Goal: Contribute content: Contribute content

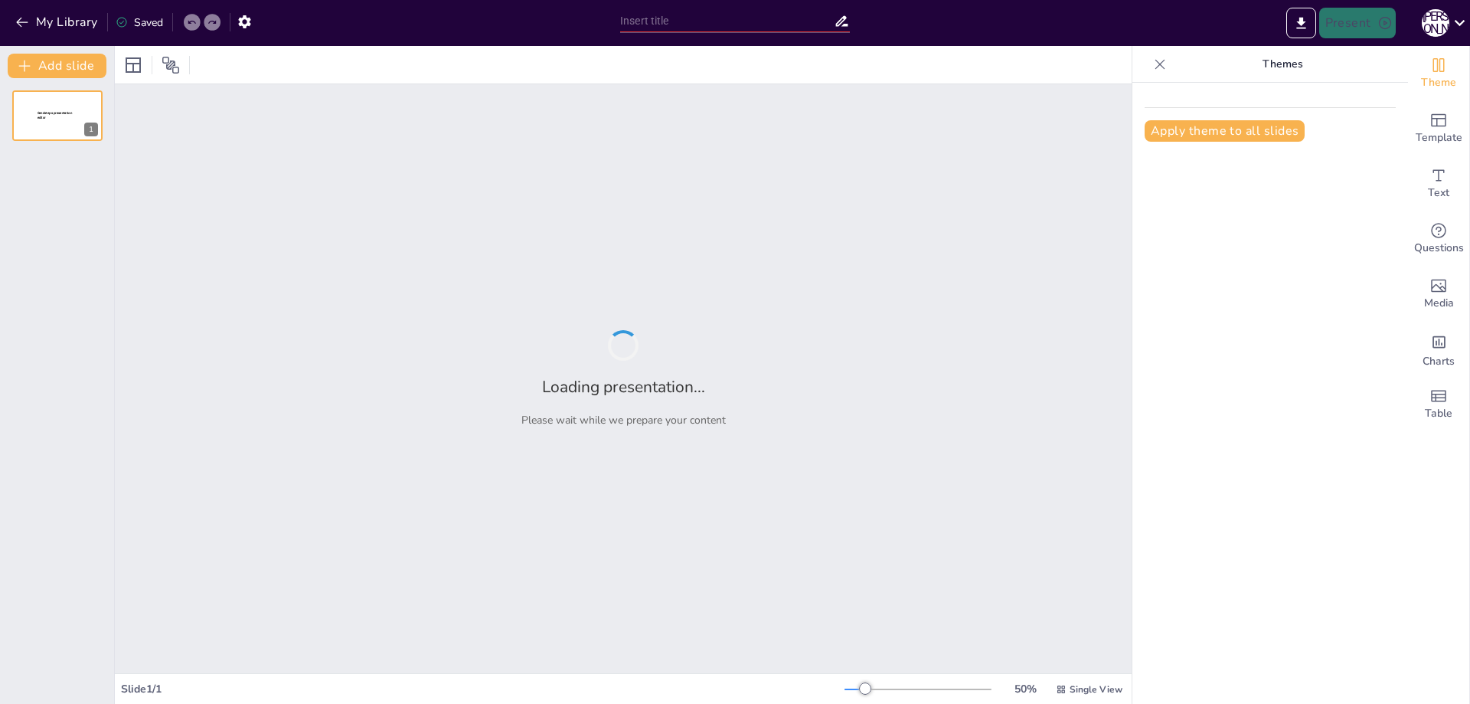
type input "Влада та управління: аналіз злиття імперських і українських структур"
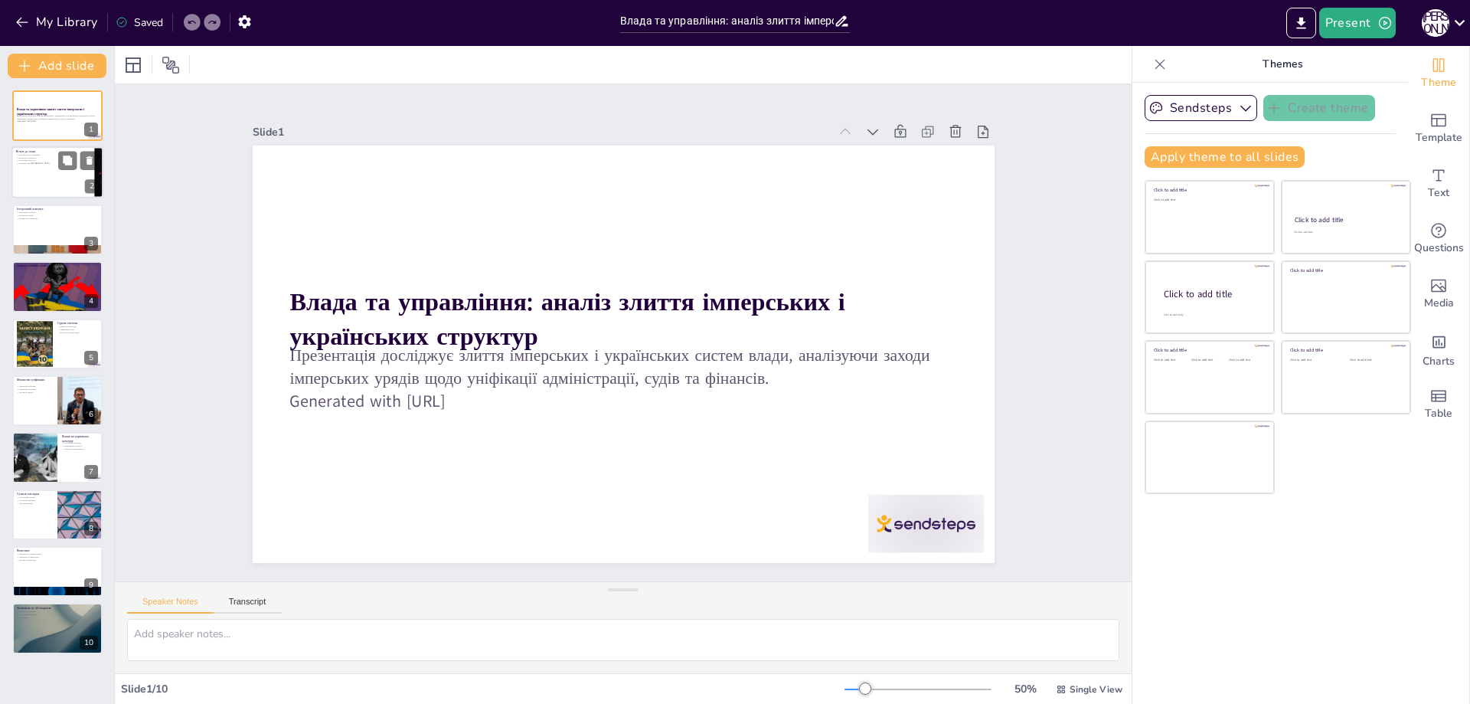
click at [71, 182] on div at bounding box center [57, 173] width 92 height 52
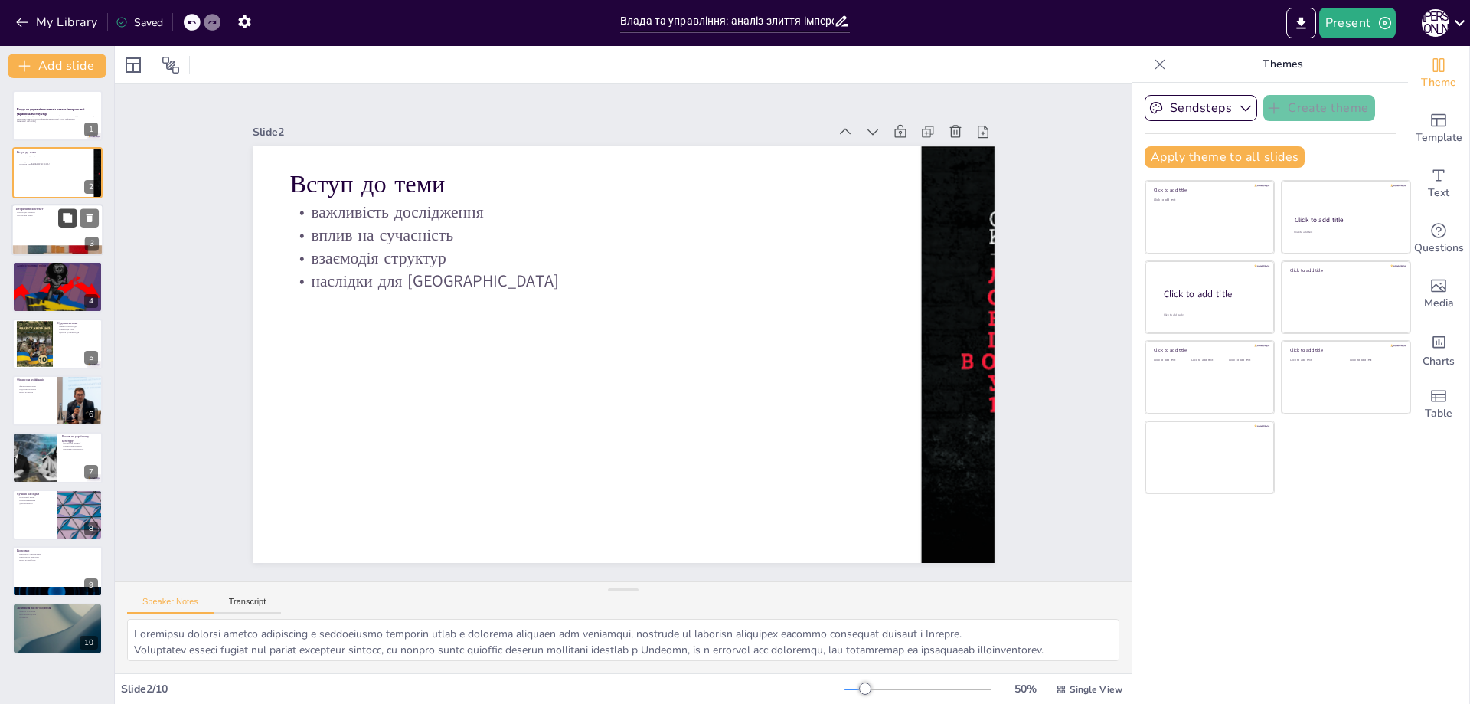
click at [67, 217] on icon at bounding box center [67, 217] width 9 height 9
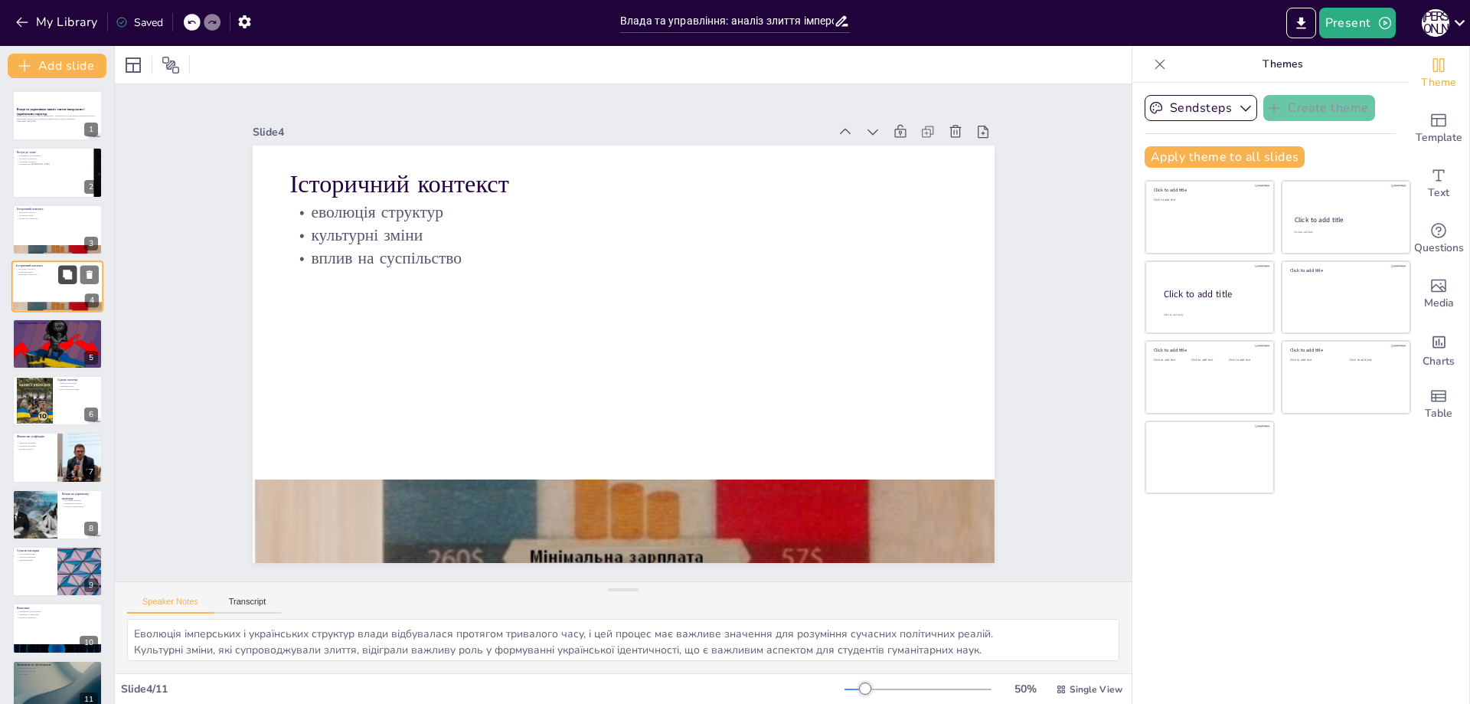
click at [64, 278] on icon at bounding box center [67, 275] width 11 height 11
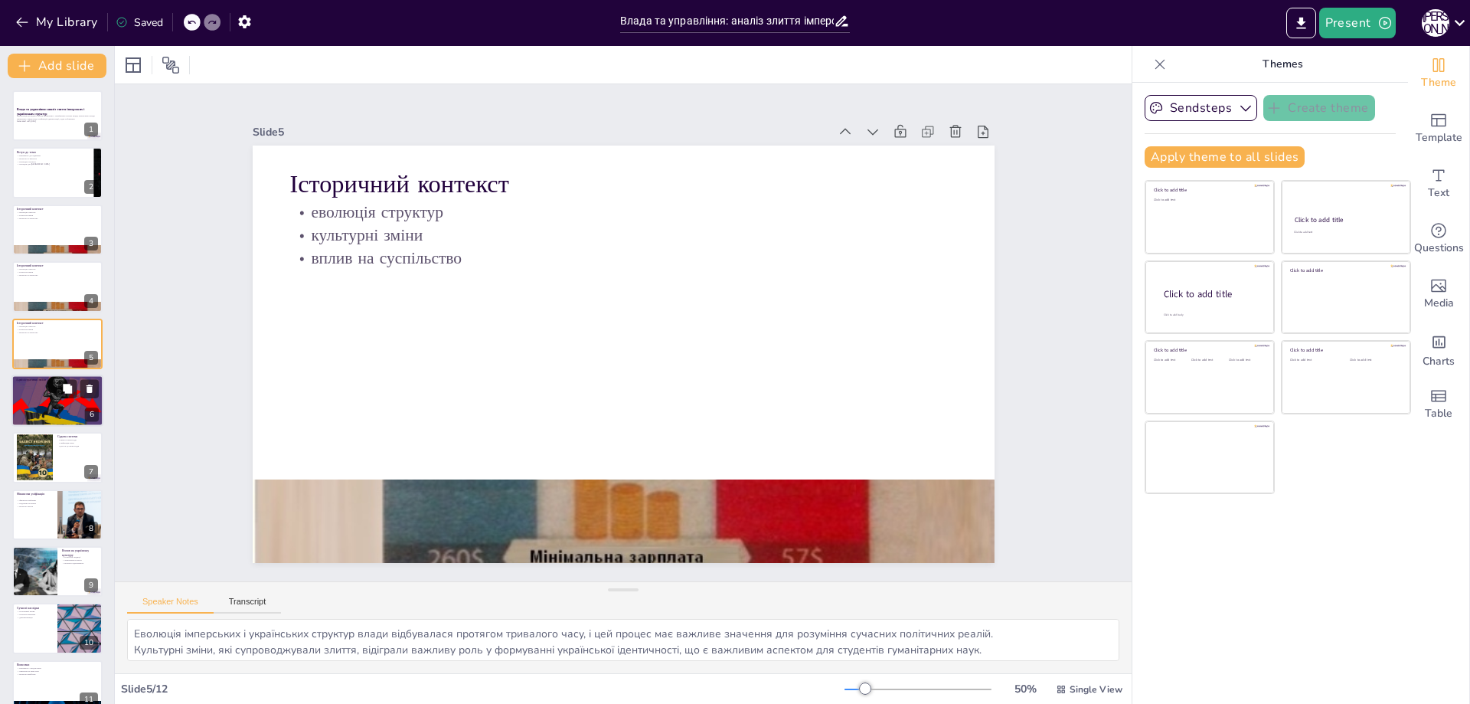
click at [59, 405] on div at bounding box center [57, 401] width 92 height 52
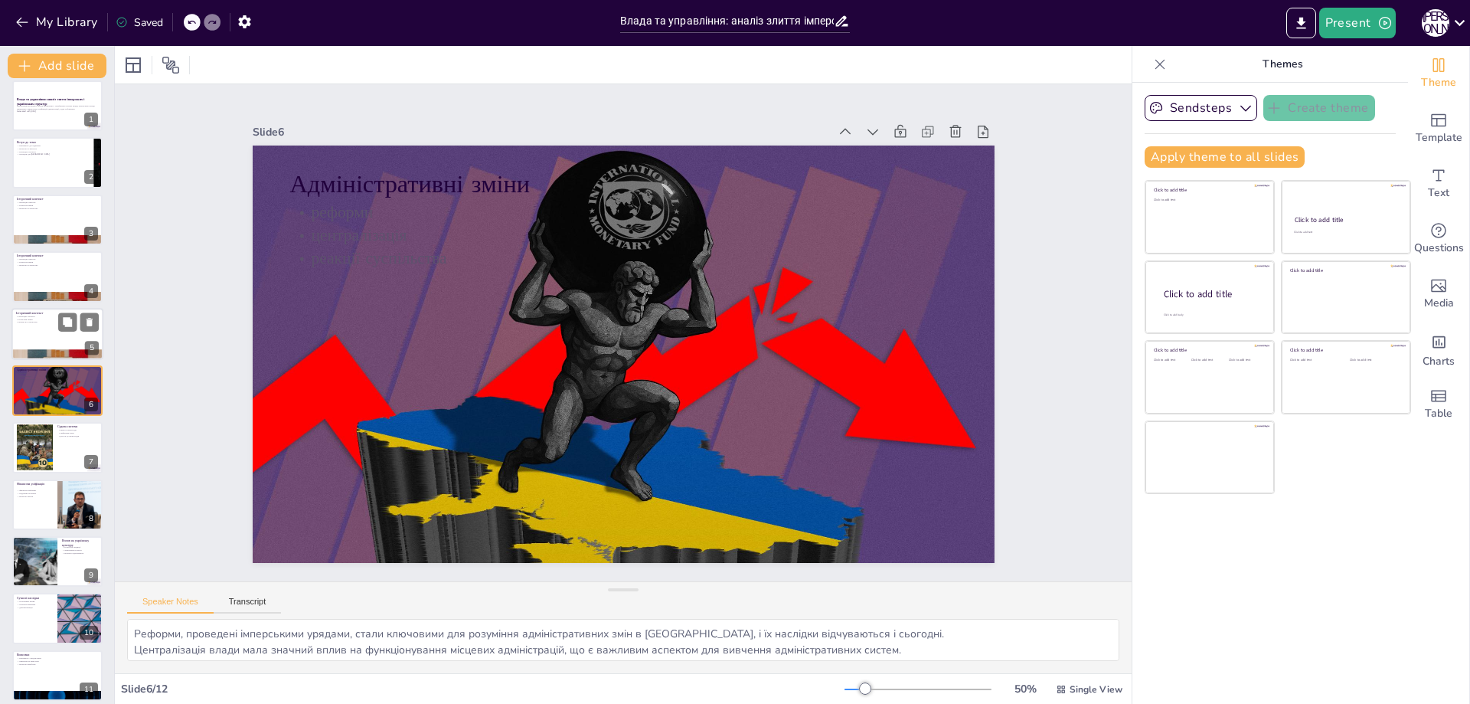
scroll to position [77, 0]
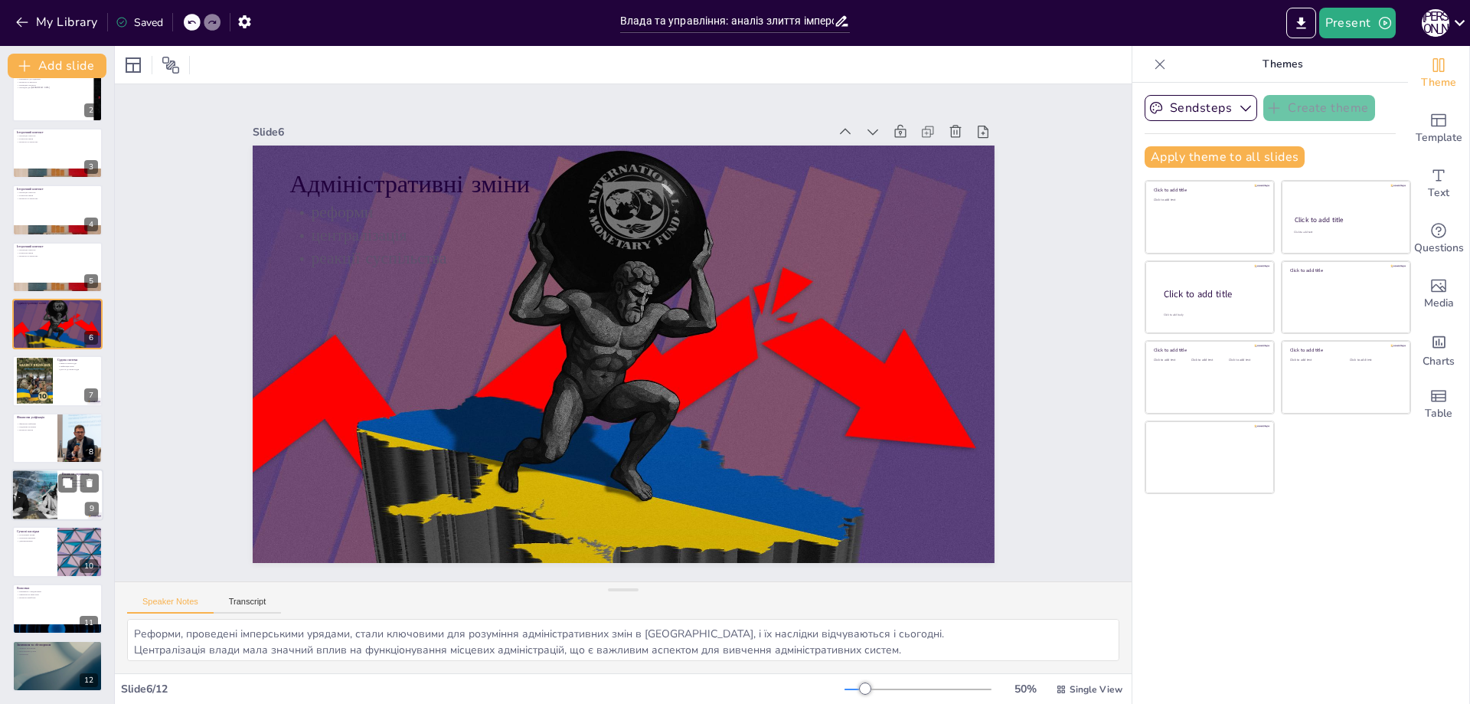
click at [56, 478] on div at bounding box center [35, 495] width 92 height 52
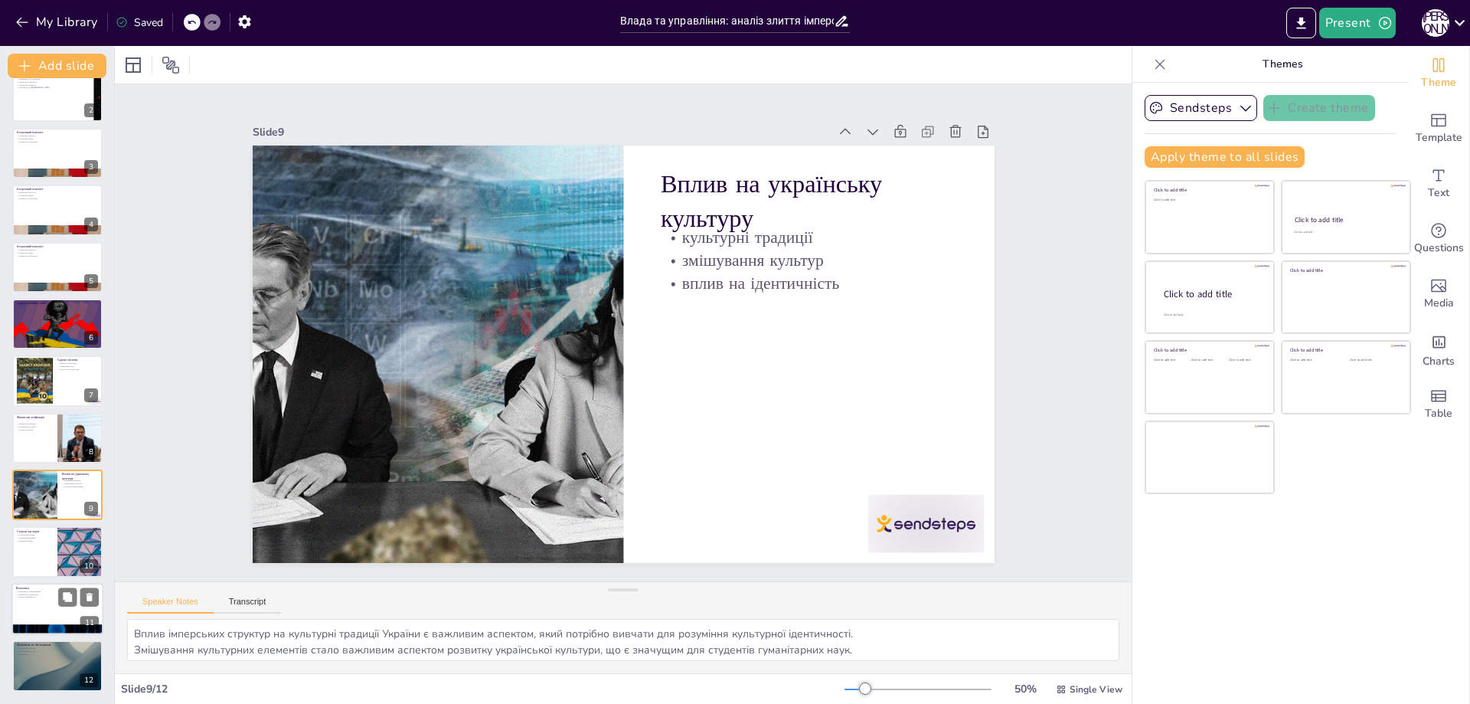
click at [63, 616] on div at bounding box center [57, 609] width 92 height 52
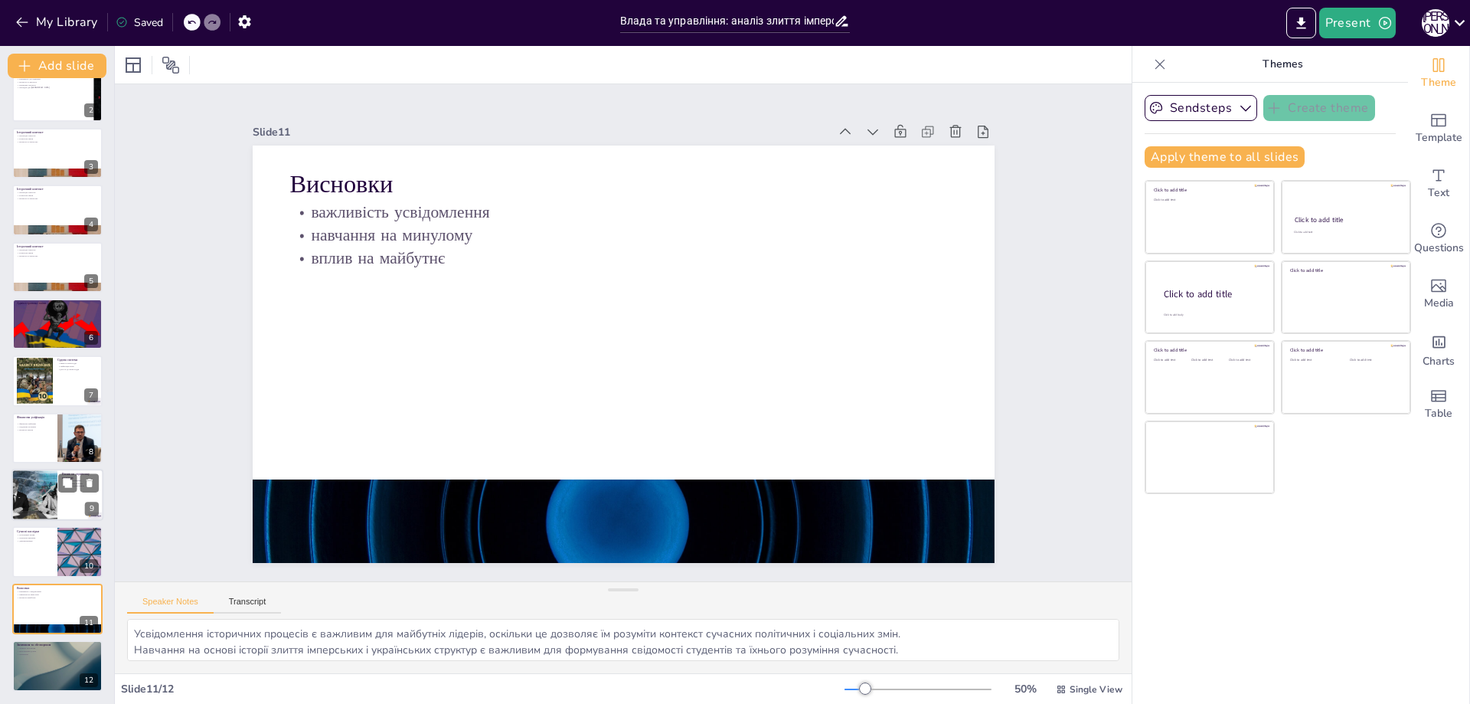
click at [28, 503] on div at bounding box center [35, 495] width 92 height 52
type textarea "Вплив імперських структур на культурні традиції України є важливим аспектом, як…"
